Goal: Check status

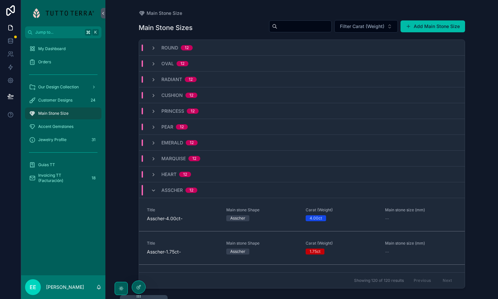
click at [100, 286] on icon "scrollable content" at bounding box center [99, 286] width 4 height 3
click at [98, 286] on icon "scrollable content" at bounding box center [98, 286] width 5 height 5
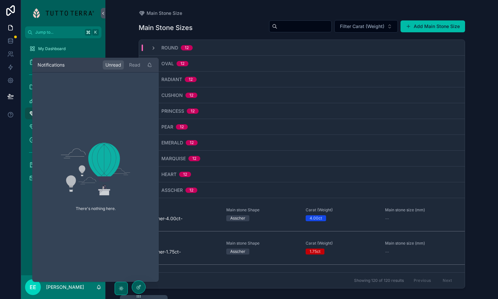
click at [98, 286] on icon "scrollable content" at bounding box center [98, 286] width 5 height 5
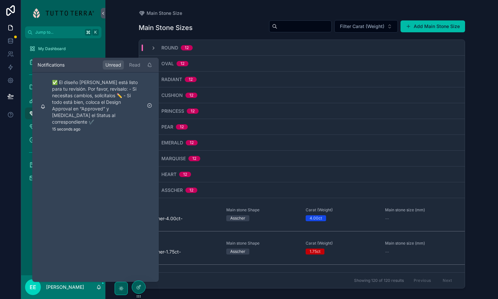
click at [85, 96] on p "✅ El diseño [PERSON_NAME] está listo para tu revisión. Por favor, revísalo: - S…" at bounding box center [97, 102] width 90 height 46
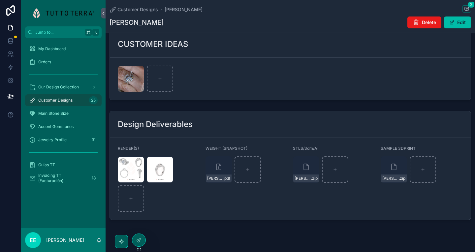
scroll to position [714, 0]
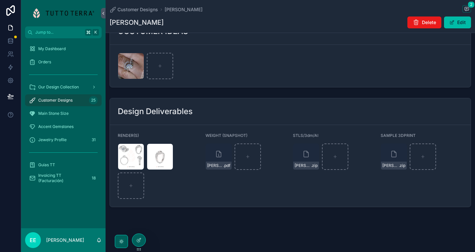
click at [124, 153] on div "Edgar-(1) .jpg" at bounding box center [131, 156] width 26 height 26
